Goal: Find specific page/section: Find specific page/section

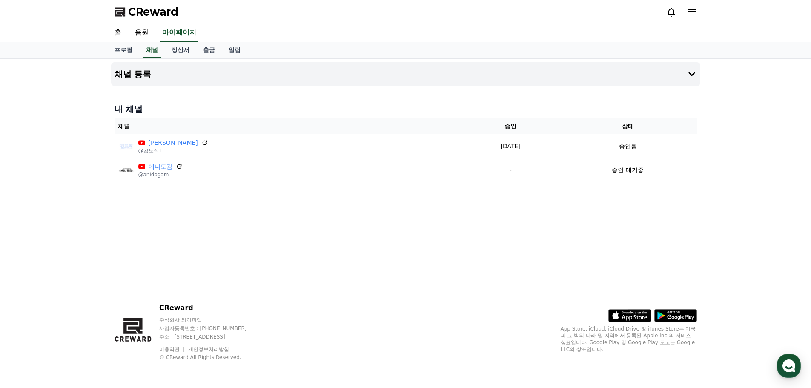
click at [431, 214] on div "채널 등록 내 채널 채널 승인 상태 김도식 @김도식1 2025-09-22 09-22 승인됨 애니도감 @anidogam - 승인 대기중" at bounding box center [406, 170] width 596 height 223
